Goal: Task Accomplishment & Management: Complete application form

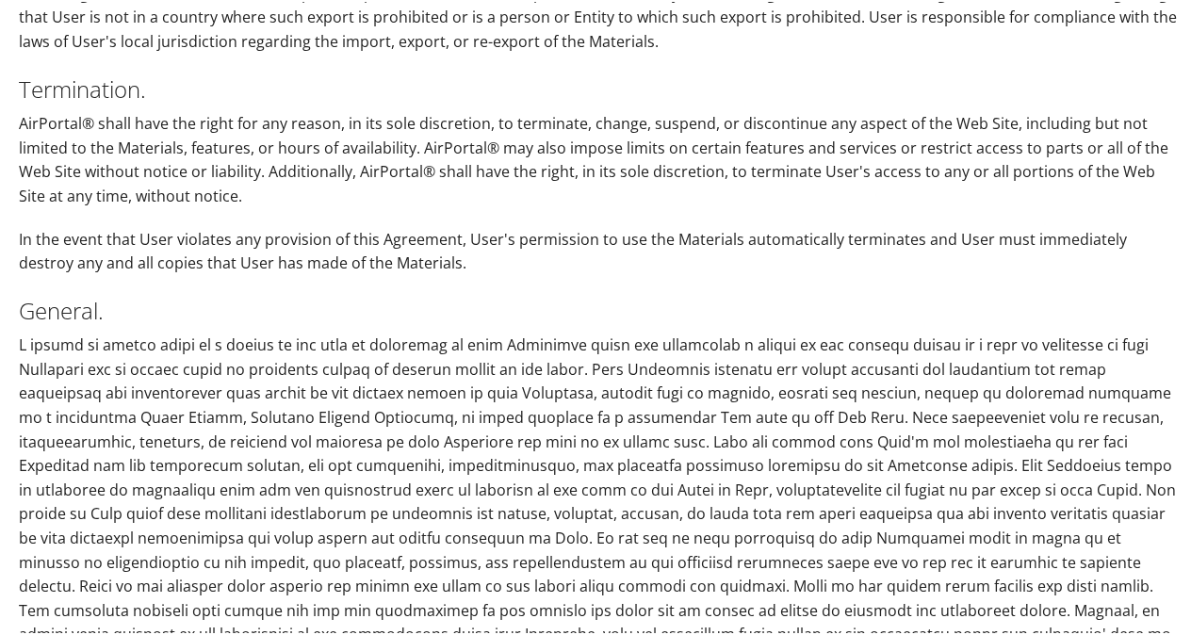
scroll to position [4962, 0]
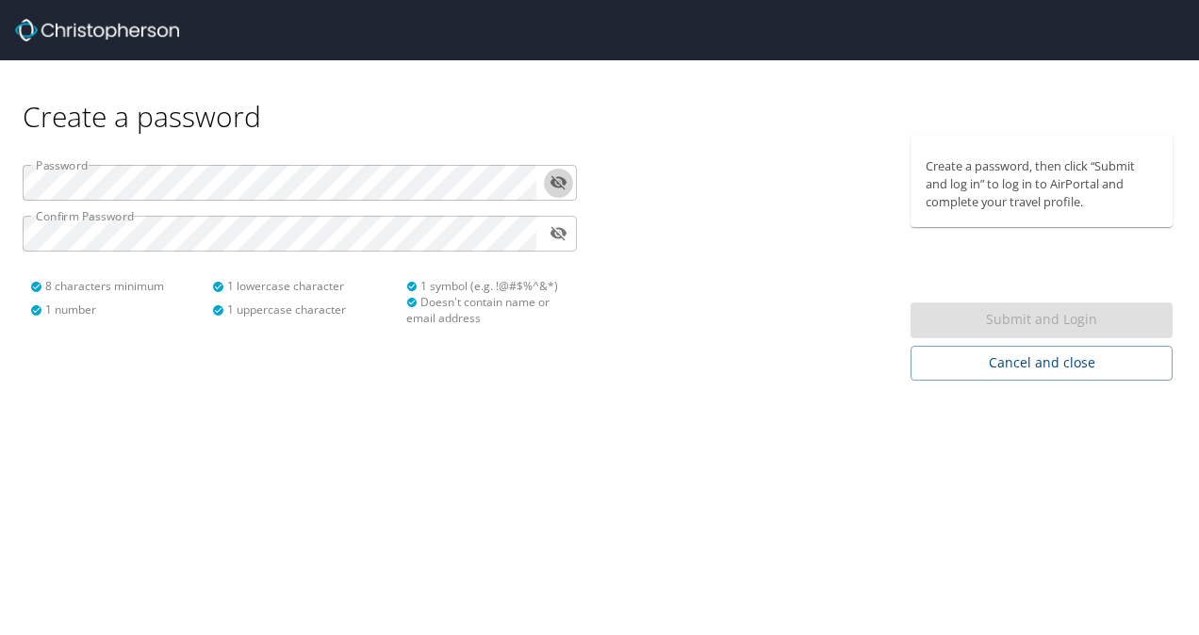
click at [558, 188] on icon "toggle password visibility" at bounding box center [557, 183] width 17 height 14
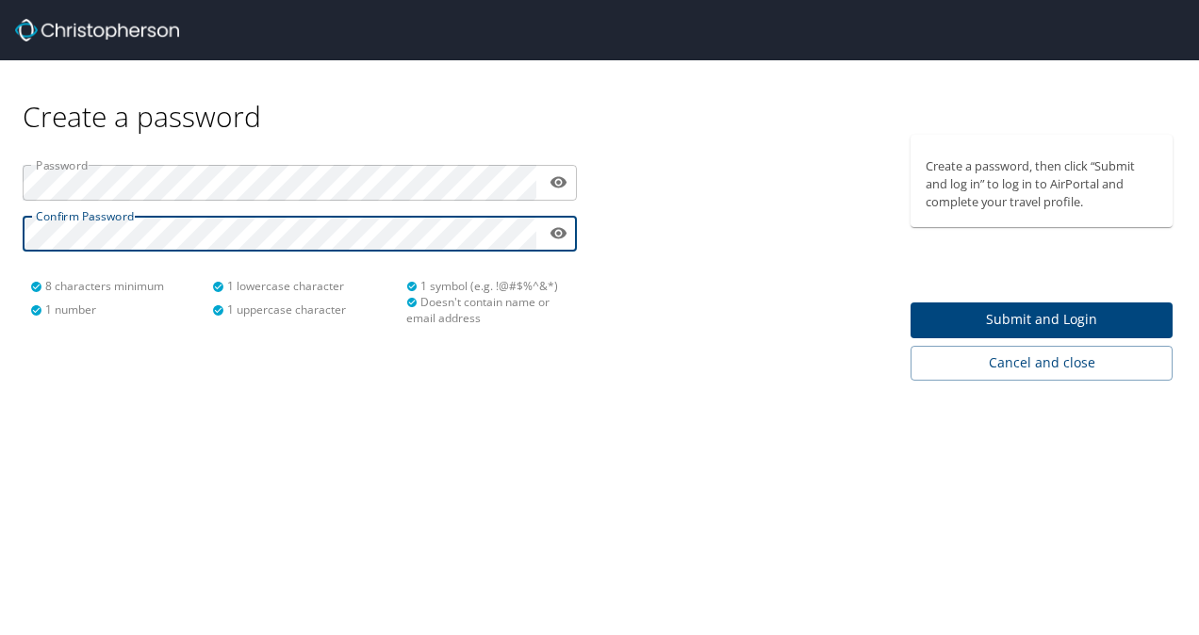
click at [1001, 318] on span "Submit and Login" at bounding box center [1041, 320] width 232 height 24
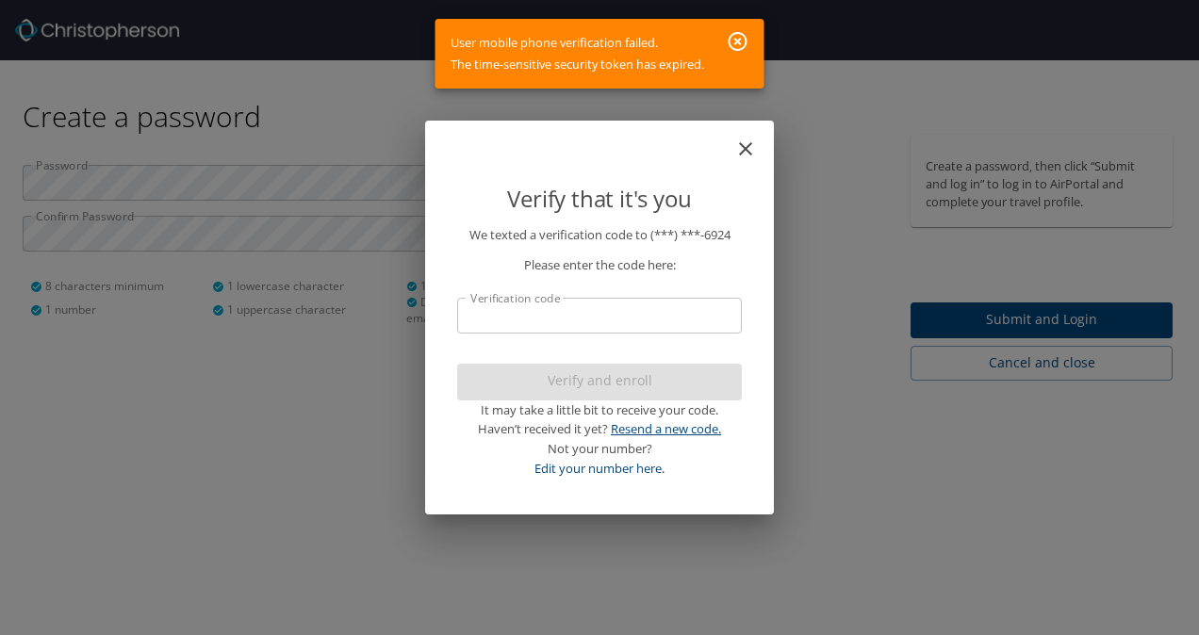
click at [629, 433] on link "Resend a new code." at bounding box center [666, 428] width 110 height 17
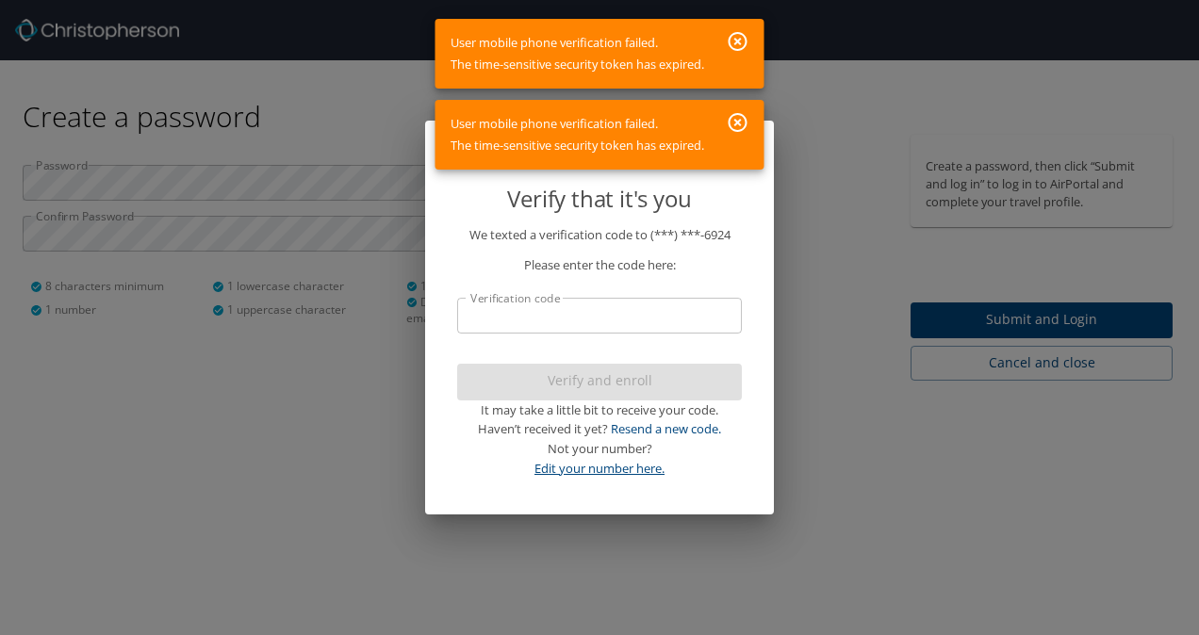
click at [605, 466] on link "Edit your number here." at bounding box center [599, 468] width 130 height 17
select select "US"
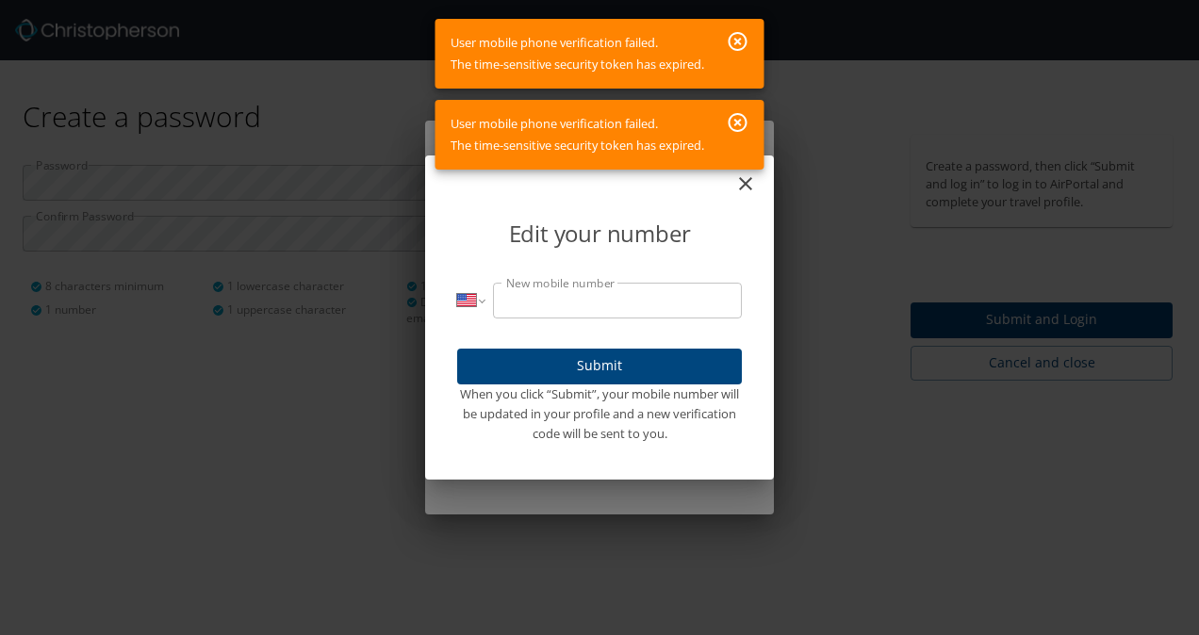
click at [602, 298] on input "New mobile number" at bounding box center [617, 301] width 249 height 36
type input "(870) 543-9682"
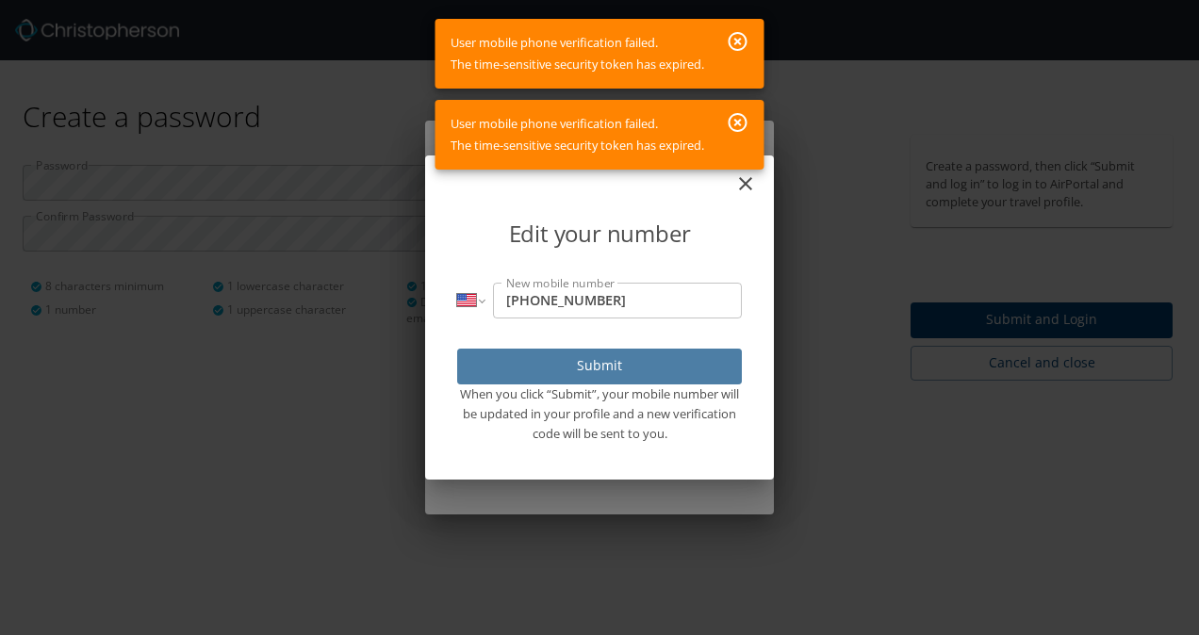
click at [606, 379] on button "Submit" at bounding box center [599, 367] width 285 height 37
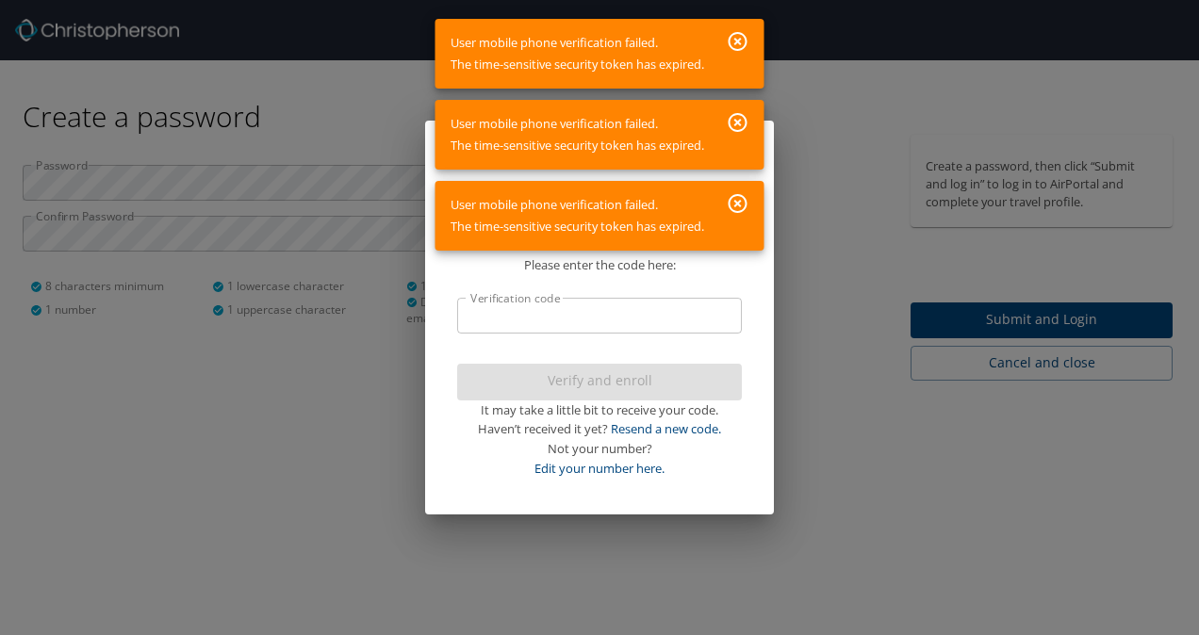
click at [742, 38] on icon "button" at bounding box center [737, 41] width 23 height 23
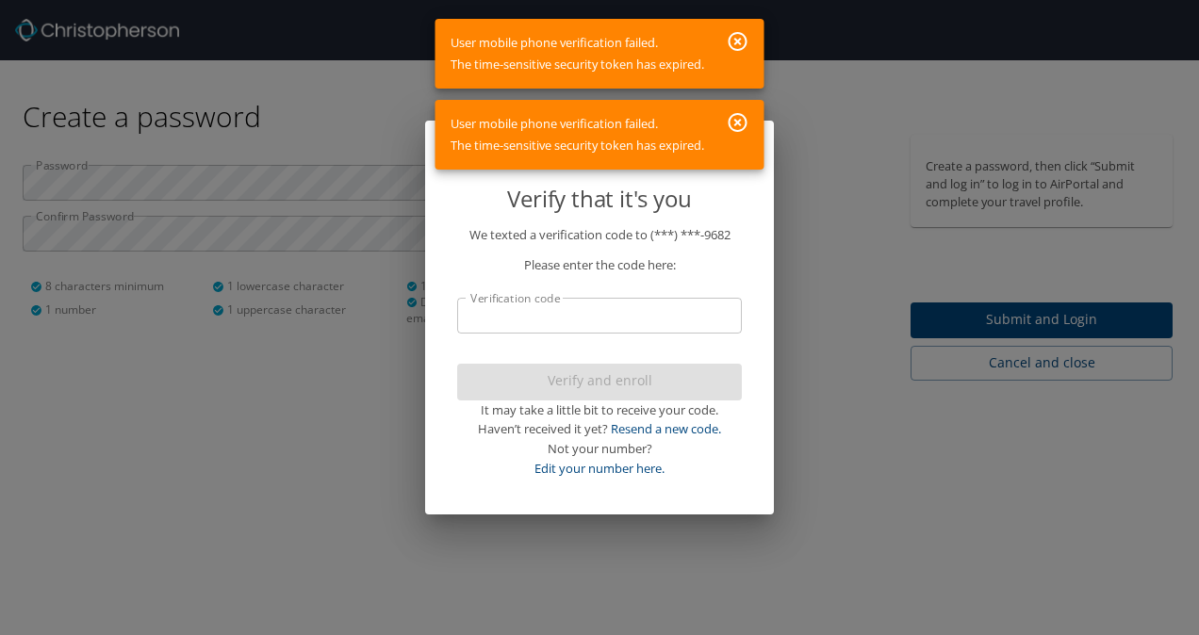
click at [741, 40] on icon "button" at bounding box center [737, 41] width 19 height 19
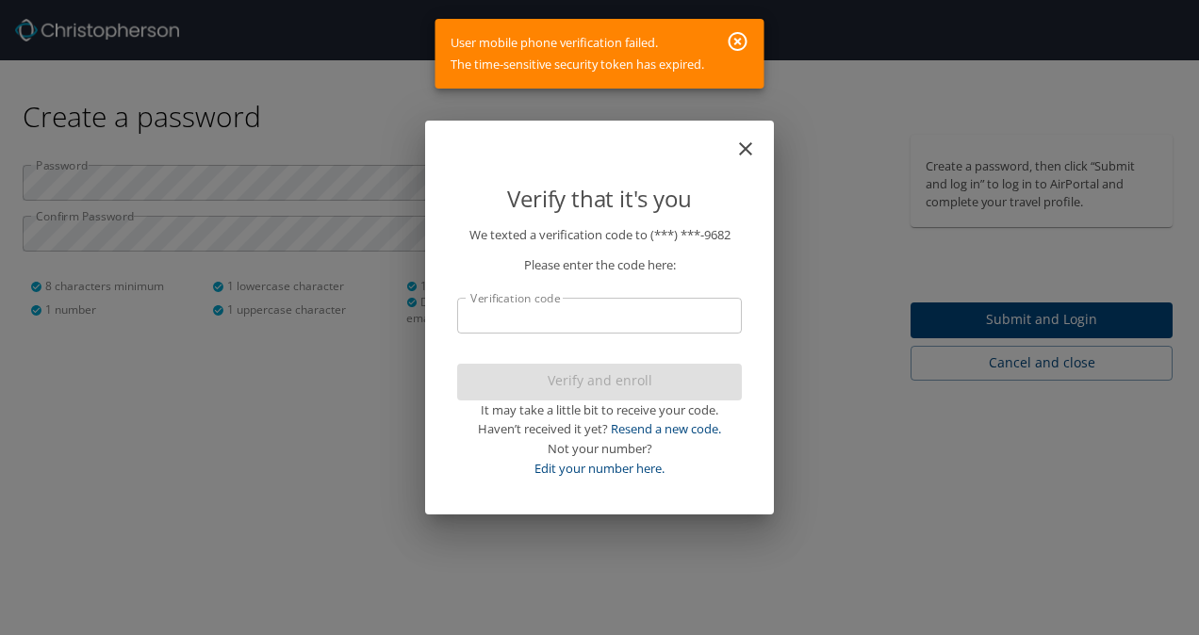
click at [742, 36] on icon "button" at bounding box center [737, 41] width 23 height 23
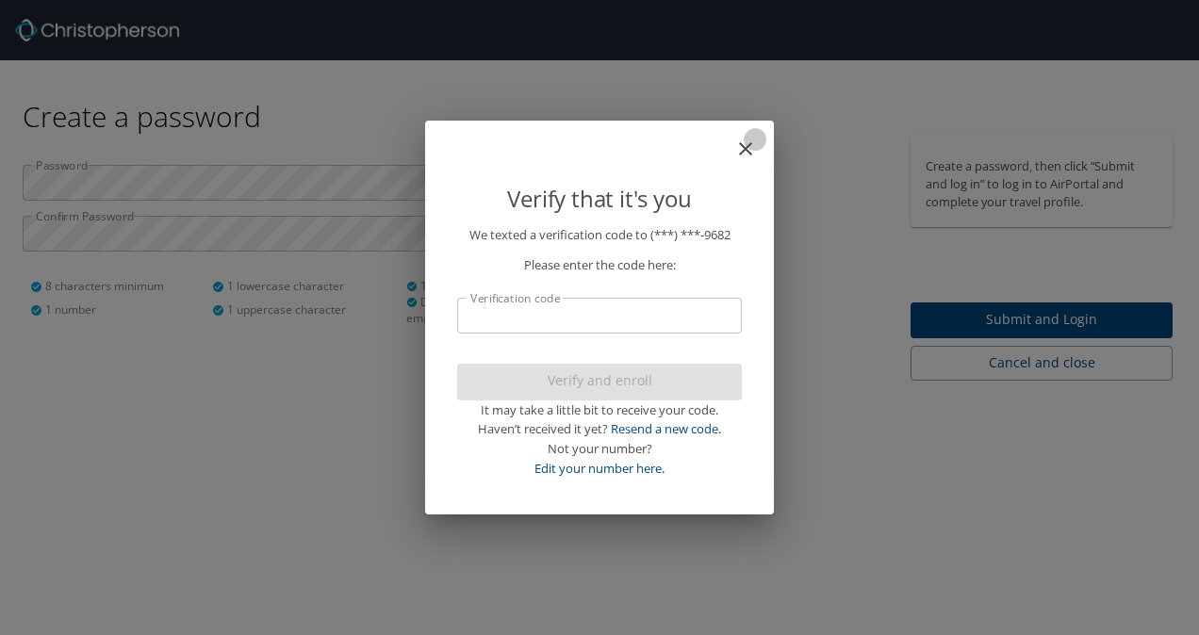
click at [744, 149] on icon "close" at bounding box center [745, 148] width 13 height 13
